Goal: Find specific page/section: Find specific page/section

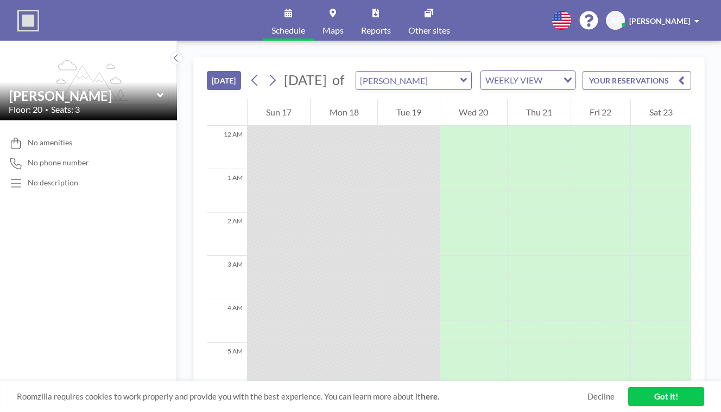
scroll to position [388, 0]
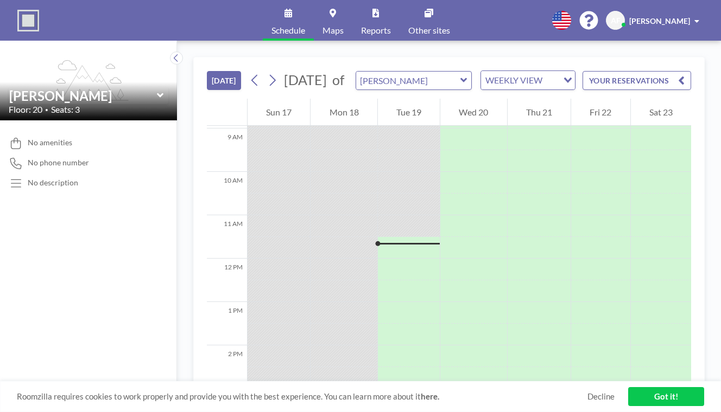
click at [690, 18] on span "[PERSON_NAME]" at bounding box center [659, 20] width 61 height 9
click at [62, 163] on div "No amenities No phone number No description" at bounding box center [88, 266] width 177 height 292
click at [373, 14] on link "Reports" at bounding box center [375, 20] width 47 height 41
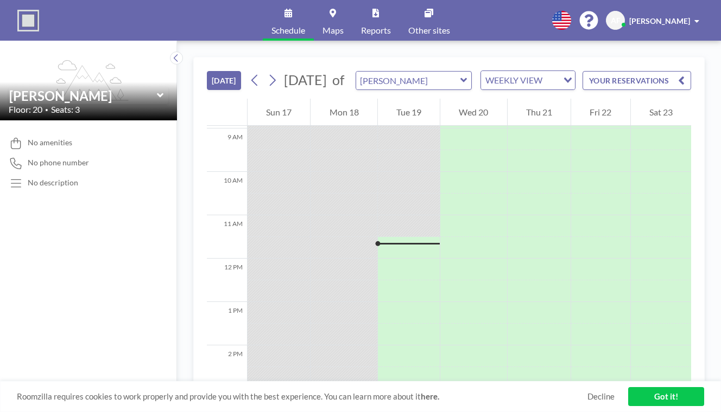
click at [598, 18] on icon at bounding box center [588, 20] width 19 height 19
click at [24, 14] on img at bounding box center [28, 21] width 22 height 22
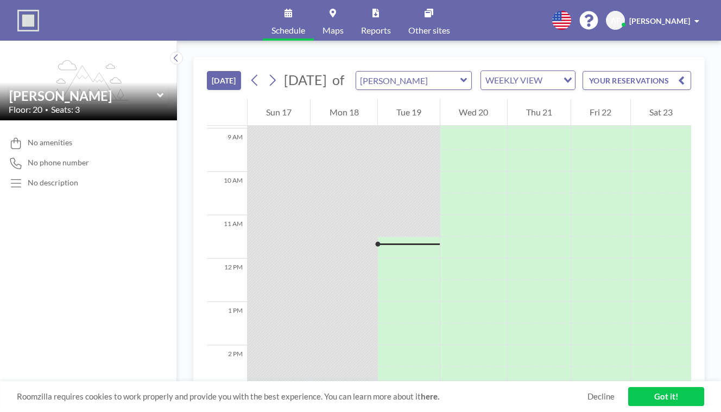
click at [660, 400] on link "Got it!" at bounding box center [666, 396] width 76 height 19
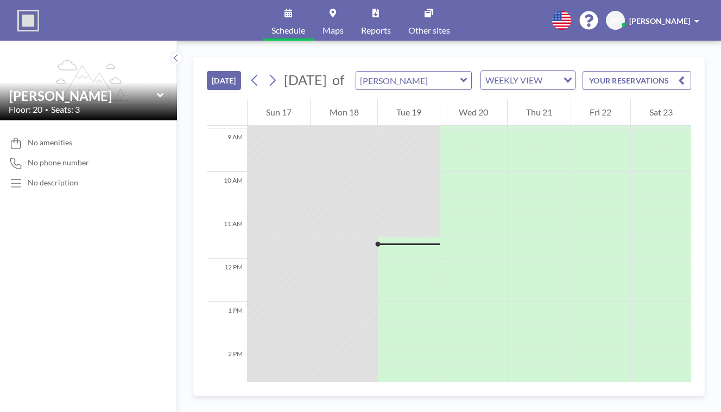
click at [133, 87] on div "[PERSON_NAME]" at bounding box center [89, 95] width 160 height 17
click at [157, 90] on icon at bounding box center [160, 95] width 7 height 11
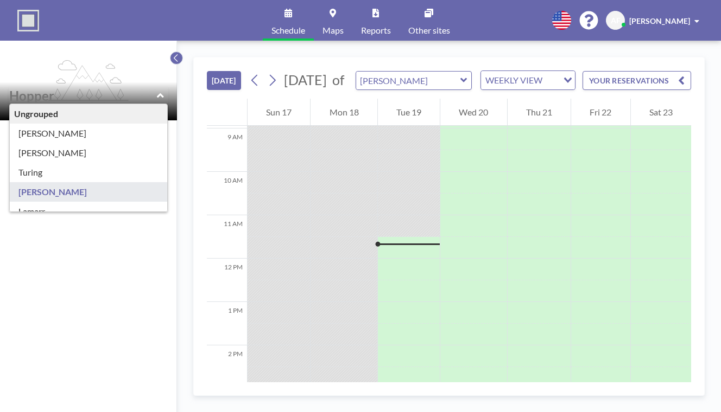
click at [173, 53] on icon at bounding box center [176, 58] width 7 height 11
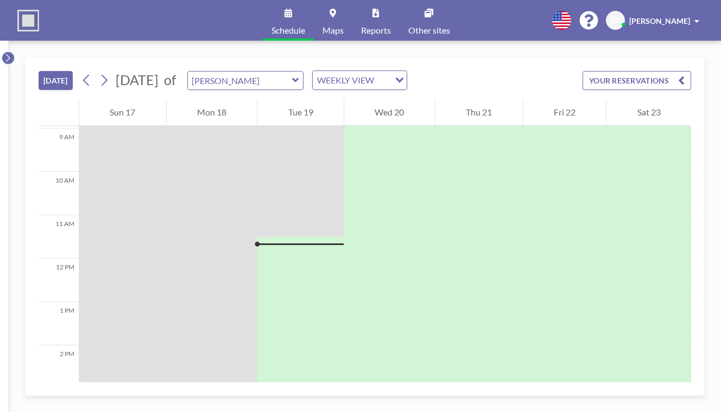
click at [5, 53] on icon at bounding box center [7, 58] width 7 height 11
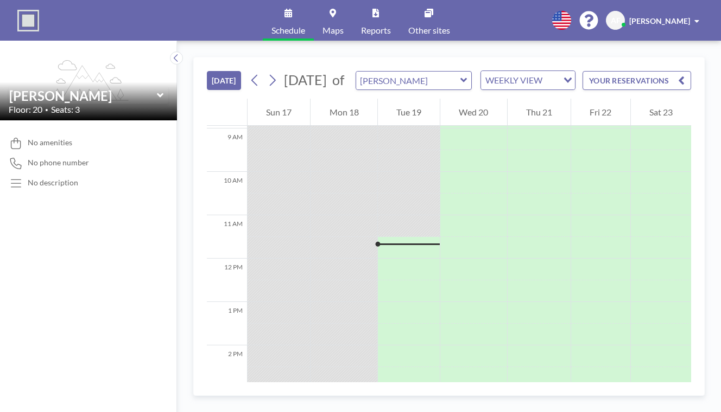
click at [11, 9] on div "Schedule Maps Reports Other sites English Polski 日本語 Española AF Annabelle Fern…" at bounding box center [360, 20] width 721 height 41
click at [28, 21] on img at bounding box center [28, 21] width 22 height 22
click at [690, 17] on span "[PERSON_NAME]" at bounding box center [659, 20] width 61 height 9
click at [696, 17] on div "[PERSON_NAME]" at bounding box center [664, 20] width 70 height 11
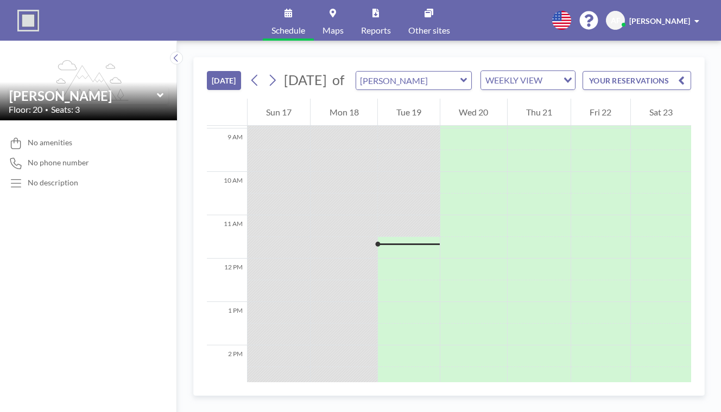
click at [620, 16] on span "AF" at bounding box center [615, 21] width 10 height 10
click at [8, 24] on div "Schedule Maps Reports Other sites English Polski 日本語 Española AF Annabelle Fern…" at bounding box center [360, 20] width 721 height 41
click at [90, 60] on icon "flex-grow: 1.2;" at bounding box center [88, 80] width 80 height 41
click at [387, 72] on input "text" at bounding box center [408, 81] width 104 height 18
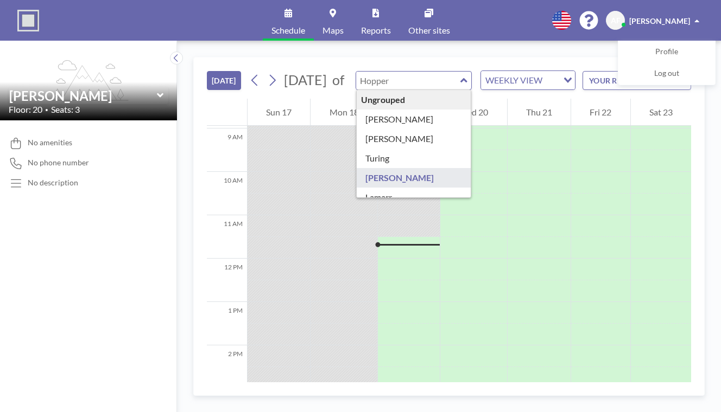
click at [393, 72] on input "text" at bounding box center [408, 81] width 104 height 18
type input "[PERSON_NAME]"
click at [17, 21] on img at bounding box center [28, 21] width 22 height 22
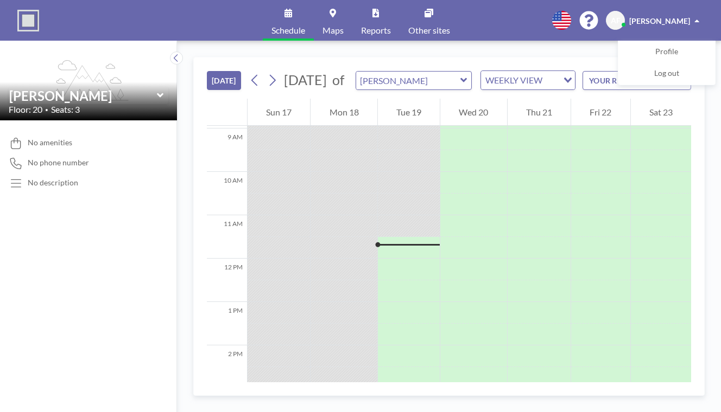
click at [582, 41] on div "TODAY August 2025 of Hopper WEEKLY VIEW Loading... YOUR RESERVATIONS 12 AM 1 AM…" at bounding box center [449, 227] width 544 height 372
click at [605, 73] on div "YOUR RESERVATIONS" at bounding box center [634, 85] width 113 height 28
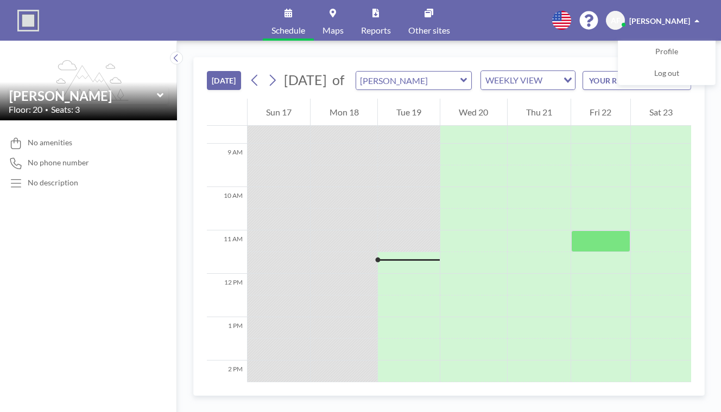
scroll to position [370, 0]
click at [604, 71] on div "YOUR RESERVATIONS" at bounding box center [634, 85] width 113 height 28
click at [679, 16] on span "[PERSON_NAME]" at bounding box center [659, 20] width 61 height 9
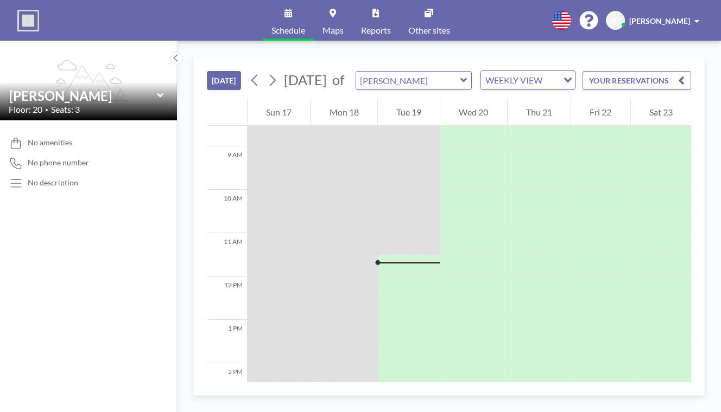
click at [52, 178] on div "No description" at bounding box center [53, 183] width 50 height 10
click at [690, 17] on span "[PERSON_NAME]" at bounding box center [659, 20] width 61 height 9
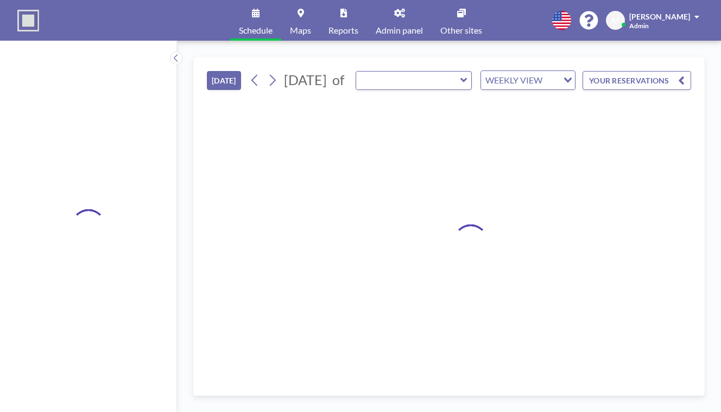
type input "[PERSON_NAME]"
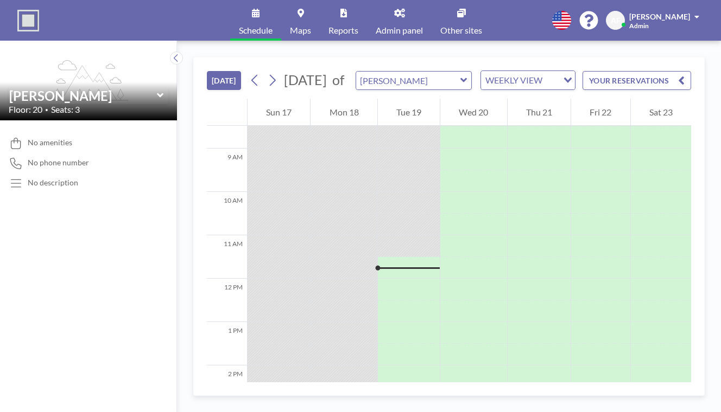
scroll to position [388, 0]
click at [390, 18] on link "Admin panel" at bounding box center [399, 20] width 65 height 41
